Goal: Transaction & Acquisition: Purchase product/service

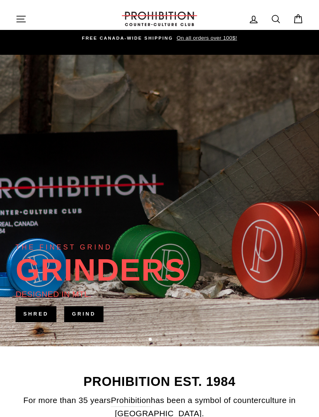
click at [275, 23] on icon at bounding box center [275, 19] width 11 height 11
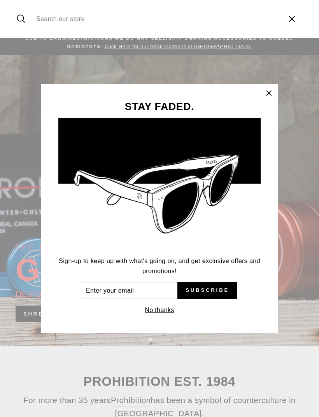
click at [119, 332] on div "STAY FADED. Sign-up to keep up with what's going on, and get exclusive offers a…" at bounding box center [159, 208] width 237 height 249
click at [271, 91] on icon "button" at bounding box center [268, 93] width 11 height 11
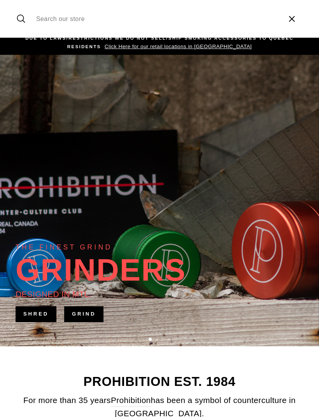
click at [206, 19] on input "Search our store" at bounding box center [156, 19] width 248 height 26
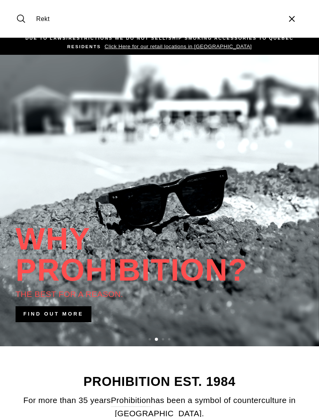
type input "Rekt"
click at [24, 19] on button "Search" at bounding box center [24, 19] width 17 height 26
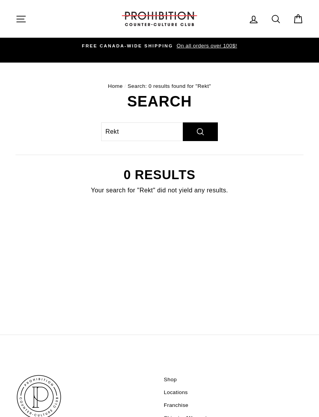
click at [275, 23] on icon at bounding box center [275, 19] width 11 height 11
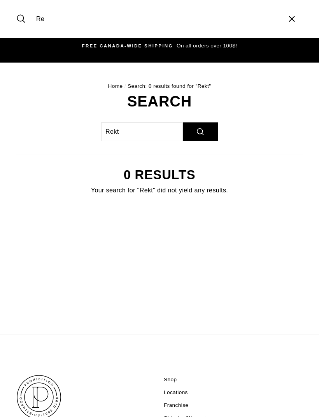
type input "R"
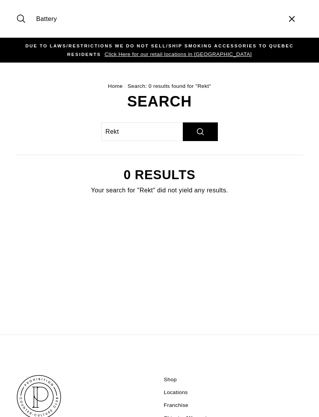
type input "Battery"
click at [24, 19] on button "Search" at bounding box center [24, 19] width 17 height 26
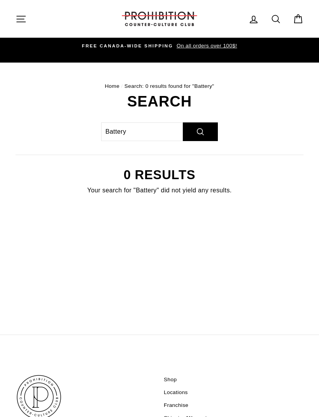
click at [21, 16] on icon "button" at bounding box center [21, 19] width 11 height 11
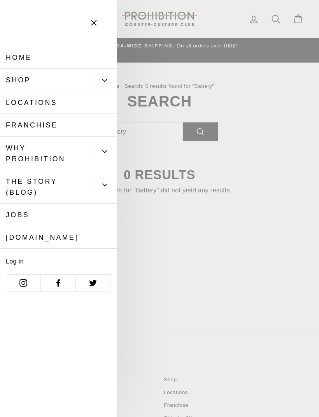
click at [101, 74] on button "Primary" at bounding box center [105, 80] width 24 height 14
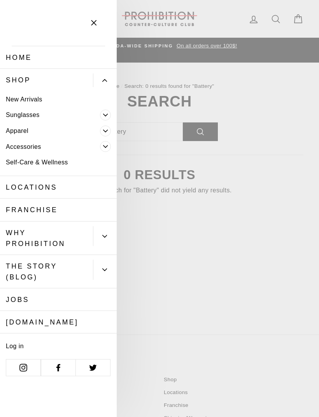
click at [105, 147] on icon "Primary" at bounding box center [105, 147] width 4 height 2
